Goal: Task Accomplishment & Management: Complete application form

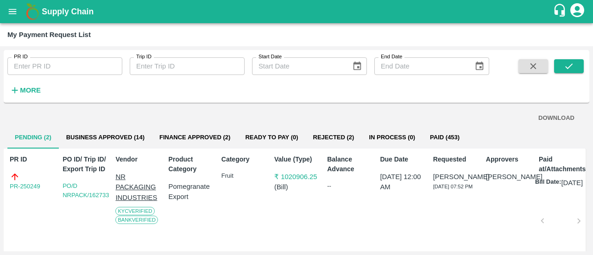
scroll to position [185, 0]
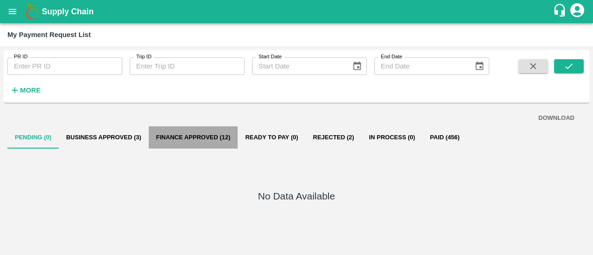
click at [218, 136] on button "Finance Approved (12)" at bounding box center [193, 137] width 89 height 22
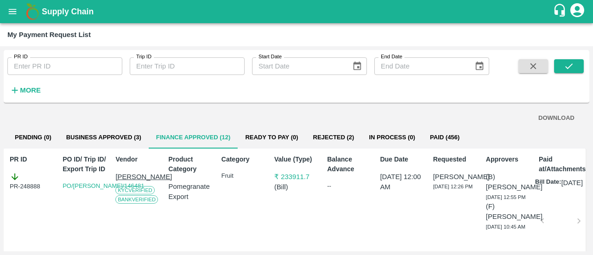
click at [450, 138] on button "Paid (456)" at bounding box center [444, 137] width 44 height 22
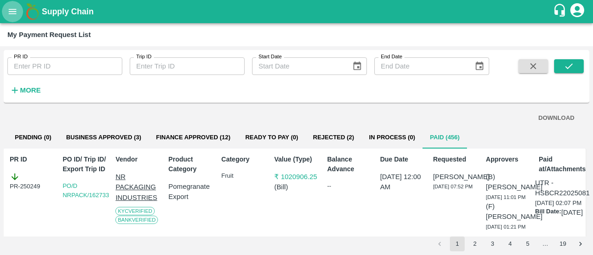
click at [18, 11] on icon "open drawer" at bounding box center [12, 11] width 10 height 10
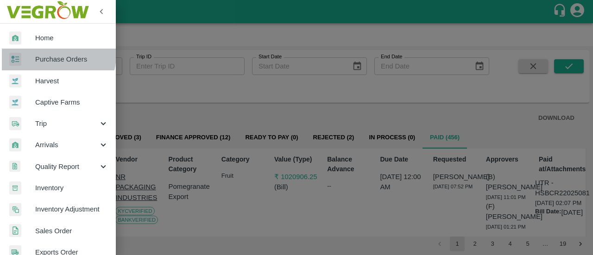
click at [50, 55] on span "Purchase Orders" at bounding box center [71, 59] width 73 height 10
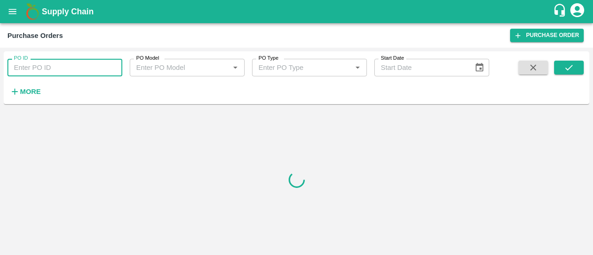
click at [43, 67] on input "PO ID" at bounding box center [64, 68] width 115 height 18
paste input "166374"
type input "166374"
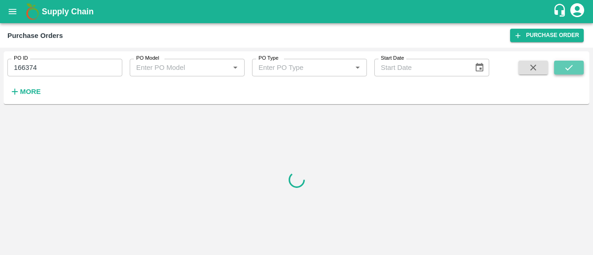
click at [557, 66] on button "submit" at bounding box center [569, 68] width 30 height 14
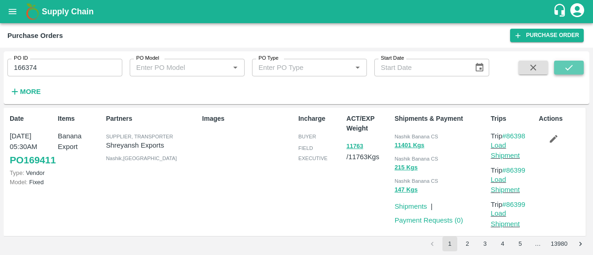
click at [578, 68] on button "submit" at bounding box center [569, 68] width 30 height 14
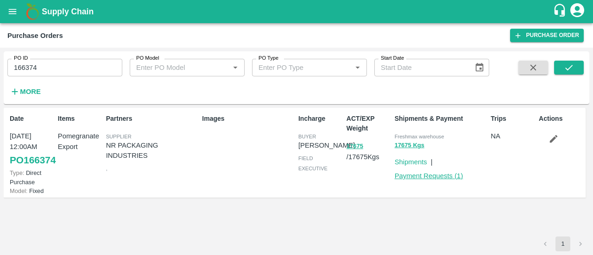
click at [431, 173] on link "Payment Requests ( 1 )" at bounding box center [428, 175] width 69 height 7
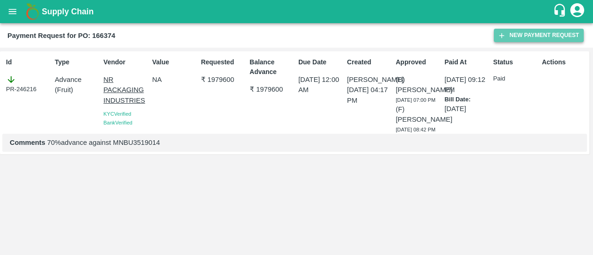
click at [525, 36] on button "New Payment Request" at bounding box center [539, 35] width 90 height 13
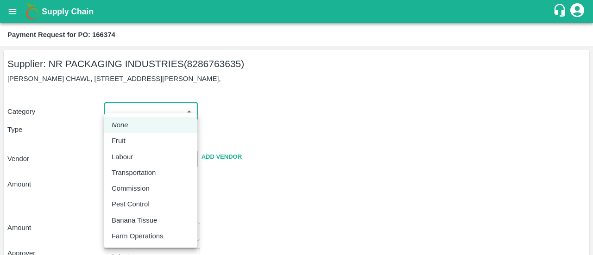
click at [150, 111] on body "Supply Chain Payment Request for PO: 166374 Supplier: NR PACKAGING INDUSTRIES (…" at bounding box center [296, 127] width 593 height 255
click at [130, 136] on div "Fruit" at bounding box center [121, 141] width 19 height 10
type input "1"
type input "NR PACKAGING INDUSTRIES - 8286763635(Supplier)"
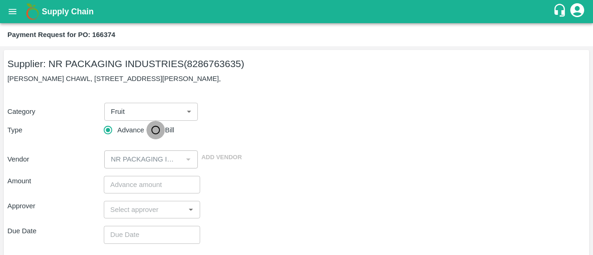
click at [159, 131] on input "Bill" at bounding box center [155, 130] width 19 height 19
radio input "true"
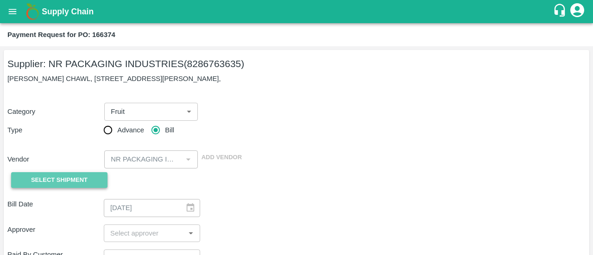
click at [74, 184] on span "Select Shipment" at bounding box center [59, 180] width 56 height 11
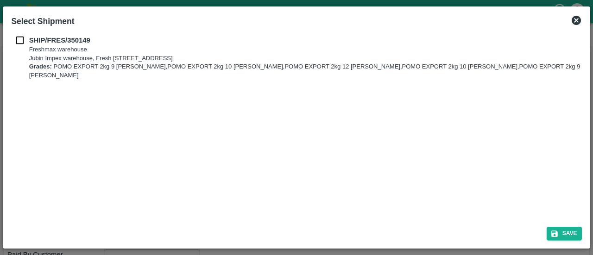
click at [18, 46] on div "SHIP/FRES/350149 Freshmax warehouse Jubin Impex warehouse, [STREET_ADDRESS] Gra…" at bounding box center [296, 57] width 570 height 45
click at [19, 42] on input "checkbox" at bounding box center [20, 40] width 18 height 10
checkbox input "true"
click at [568, 236] on button "Save" at bounding box center [563, 233] width 35 height 13
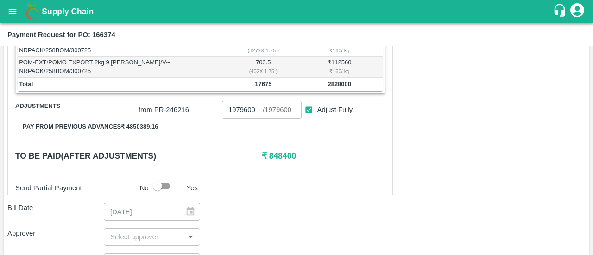
scroll to position [246, 0]
click at [170, 185] on input "checkbox" at bounding box center [157, 186] width 53 height 18
checkbox input "true"
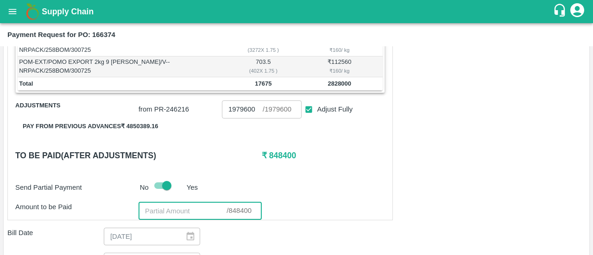
click at [181, 210] on input "number" at bounding box center [182, 211] width 88 height 18
paste input "820400"
type input "820400"
click at [337, 213] on div "Amount to be Paid 820400 ​ / 848400 ​" at bounding box center [199, 211] width 369 height 18
click at [334, 186] on div "Send Partial Payment No Yes" at bounding box center [198, 186] width 373 height 18
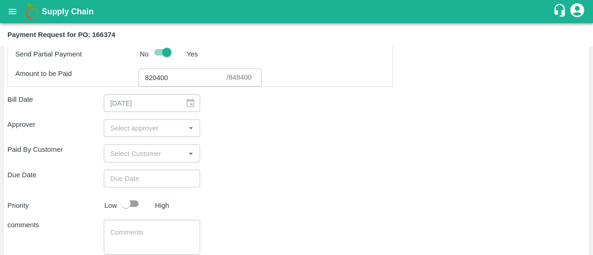
scroll to position [383, 0]
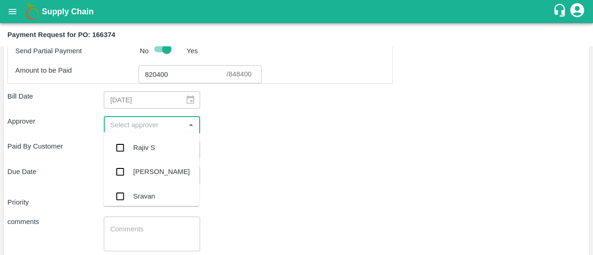
click at [142, 127] on input "input" at bounding box center [143, 125] width 75 height 12
type input "ayu"
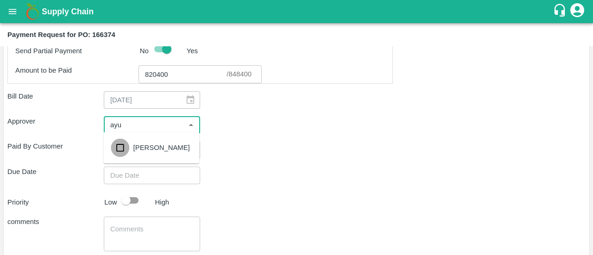
click at [125, 152] on input "checkbox" at bounding box center [120, 147] width 19 height 19
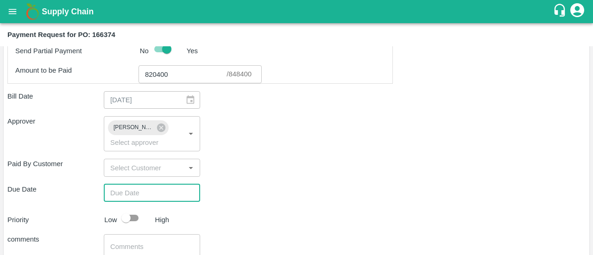
type input "DD/MM/YYYY hh:mm aa"
click at [118, 191] on input "DD/MM/YYYY hh:mm aa" at bounding box center [149, 193] width 90 height 18
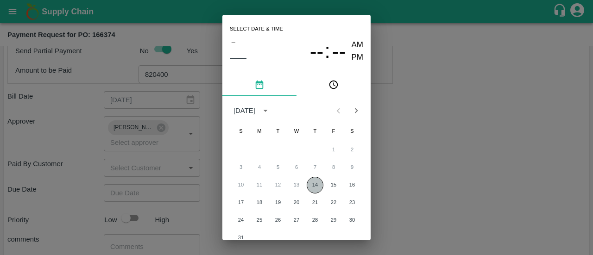
click at [319, 183] on button "14" at bounding box center [314, 185] width 17 height 17
type input "[DATE] 12:00 AM"
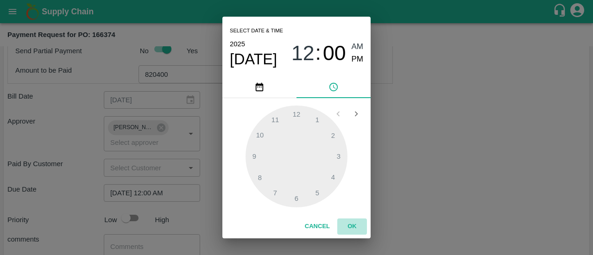
click at [349, 224] on button "OK" at bounding box center [352, 227] width 30 height 16
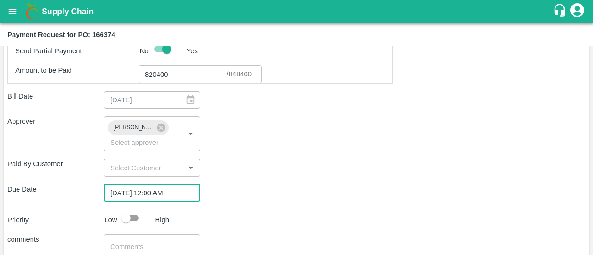
click at [136, 217] on input "checkbox" at bounding box center [126, 218] width 53 height 18
checkbox input "true"
click at [127, 236] on div "x ​" at bounding box center [152, 251] width 96 height 35
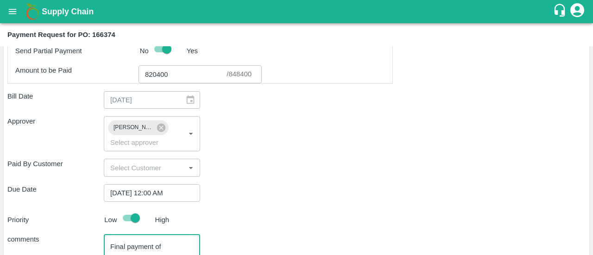
paste textarea "MNBU3519014"
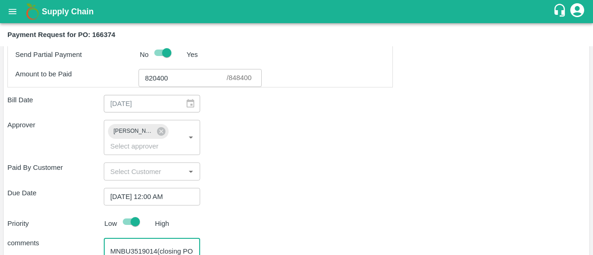
scroll to position [379, 0]
type textarea "Final payment of MNBU3519014(closing PO on 10K boxes value)"
click at [108, 33] on b "Payment Request for PO: 166374" at bounding box center [61, 34] width 108 height 7
copy b "166374"
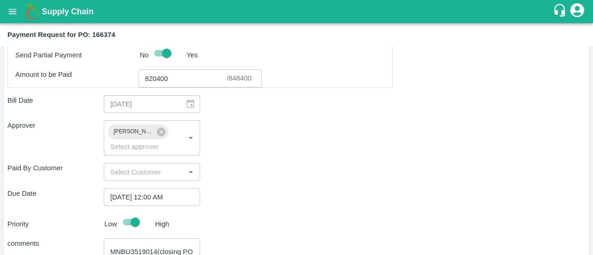
click at [298, 134] on div "Approver [PERSON_NAME] ​" at bounding box center [296, 137] width 578 height 35
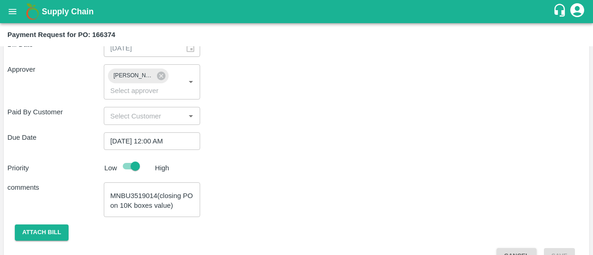
scroll to position [453, 0]
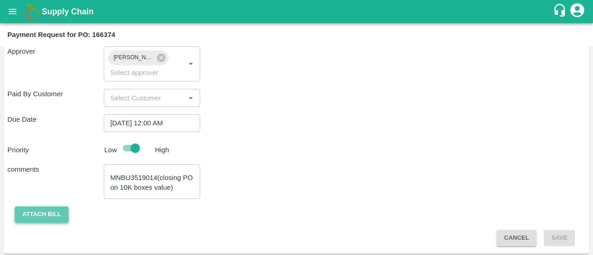
click at [45, 212] on button "Attach bill" at bounding box center [42, 214] width 54 height 16
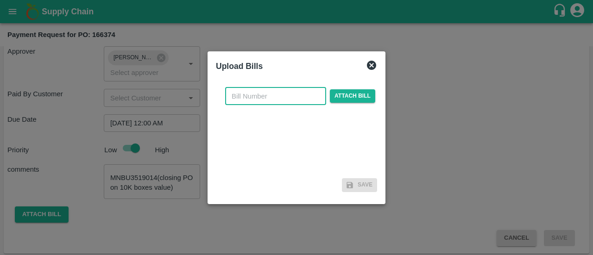
click at [272, 101] on input "text" at bounding box center [275, 96] width 101 height 18
type input "166374"
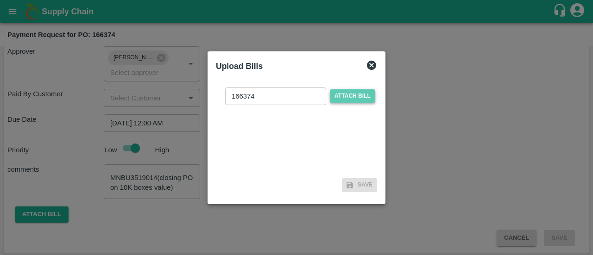
click at [351, 94] on span "Attach bill" at bounding box center [352, 95] width 45 height 13
click at [0, 0] on input "Attach bill" at bounding box center [0, 0] width 0 height 0
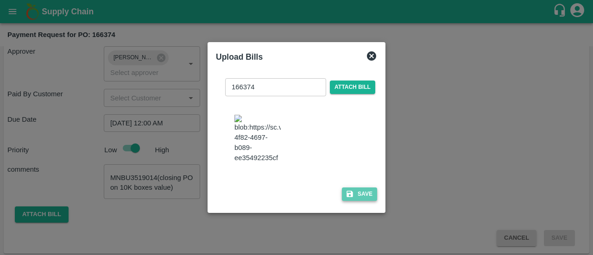
click at [353, 197] on button "Save" at bounding box center [359, 193] width 35 height 13
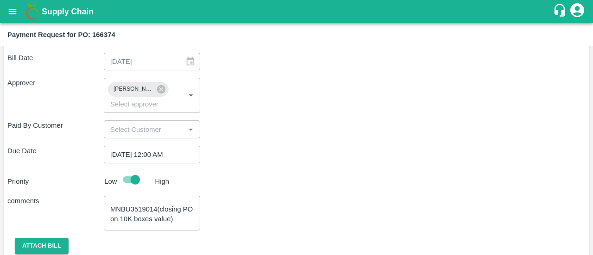
scroll to position [506, 0]
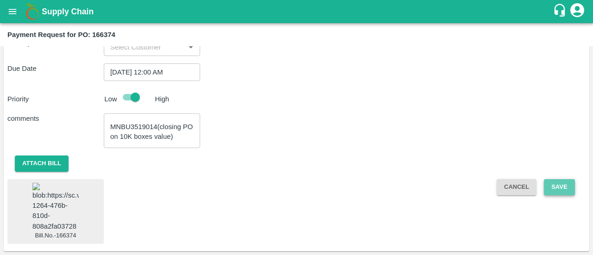
click at [569, 182] on button "Save" at bounding box center [559, 187] width 31 height 16
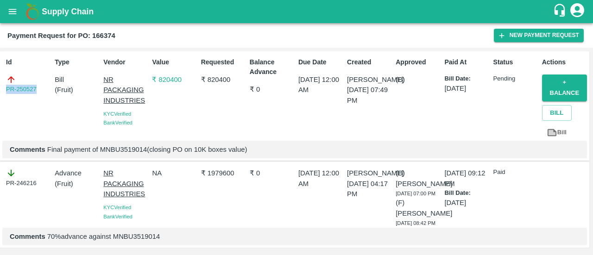
drag, startPoint x: 43, startPoint y: 87, endPoint x: 0, endPoint y: 81, distance: 43.5
click at [0, 81] on div "Id PR-250527 Type Bill ( Fruit ) Vendor NR PACKAGING INDUSTRIES KYC Verified Ba…" at bounding box center [294, 106] width 589 height 110
copy link "PR-250527"
drag, startPoint x: 231, startPoint y: 81, endPoint x: 206, endPoint y: 86, distance: 25.6
click at [206, 86] on div "Requested ₹ 820400" at bounding box center [221, 97] width 49 height 87
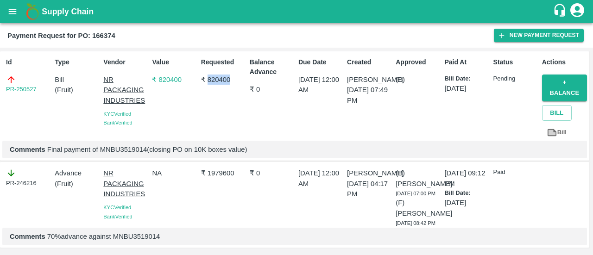
copy p "820400"
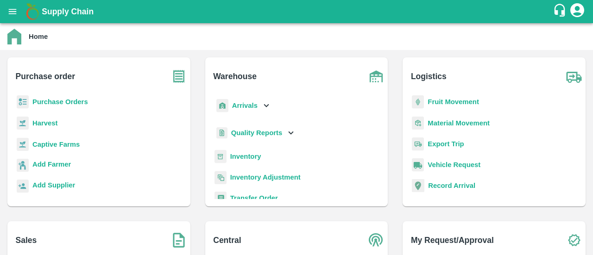
click at [73, 102] on b "Purchase Orders" at bounding box center [60, 101] width 56 height 7
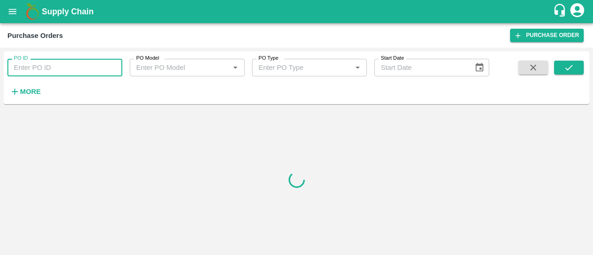
click at [61, 65] on input "PO ID" at bounding box center [64, 68] width 115 height 18
paste input "166374"
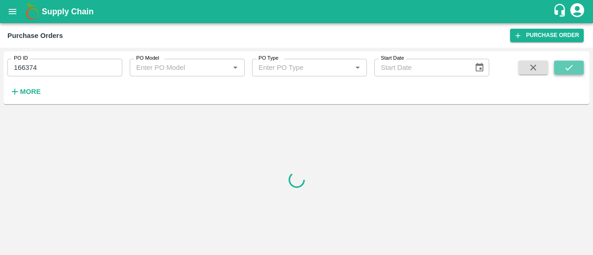
click at [573, 69] on icon "submit" at bounding box center [568, 67] width 10 height 10
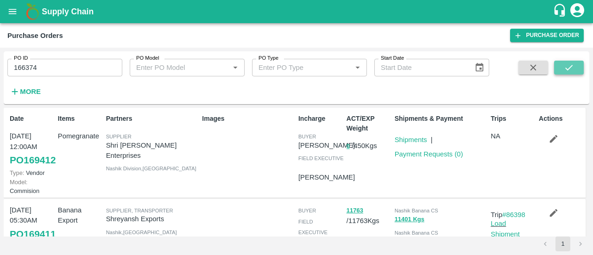
click at [573, 69] on icon "submit" at bounding box center [568, 67] width 10 height 10
click at [77, 77] on div "PO ID 166374 PO ID PO Model PO Model   * PO Type PO Type   * Start Date Start D…" at bounding box center [244, 75] width 489 height 48
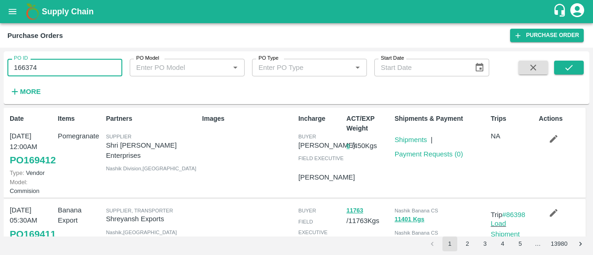
click at [69, 75] on input "166374" at bounding box center [64, 68] width 115 height 18
type input "166374"
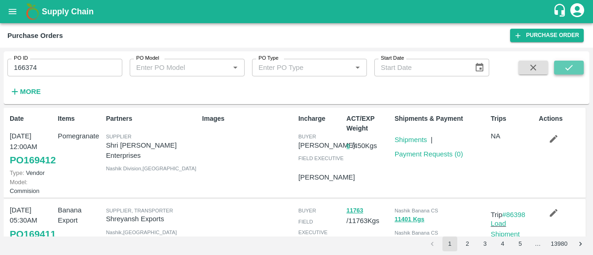
click at [576, 69] on button "submit" at bounding box center [569, 68] width 30 height 14
click at [559, 71] on button "submit" at bounding box center [569, 68] width 30 height 14
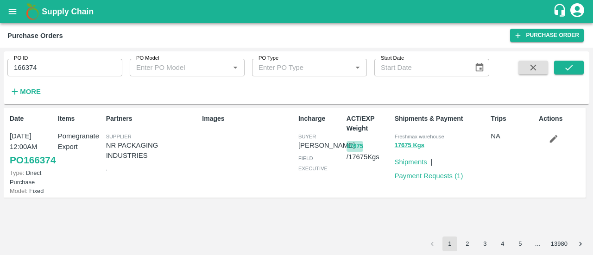
click at [352, 146] on button "17675" at bounding box center [354, 146] width 17 height 11
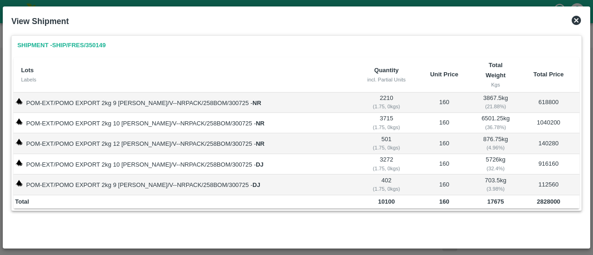
click at [359, 146] on div "( 1.75, 0 kgs)" at bounding box center [386, 148] width 54 height 8
